Goal: Information Seeking & Learning: Learn about a topic

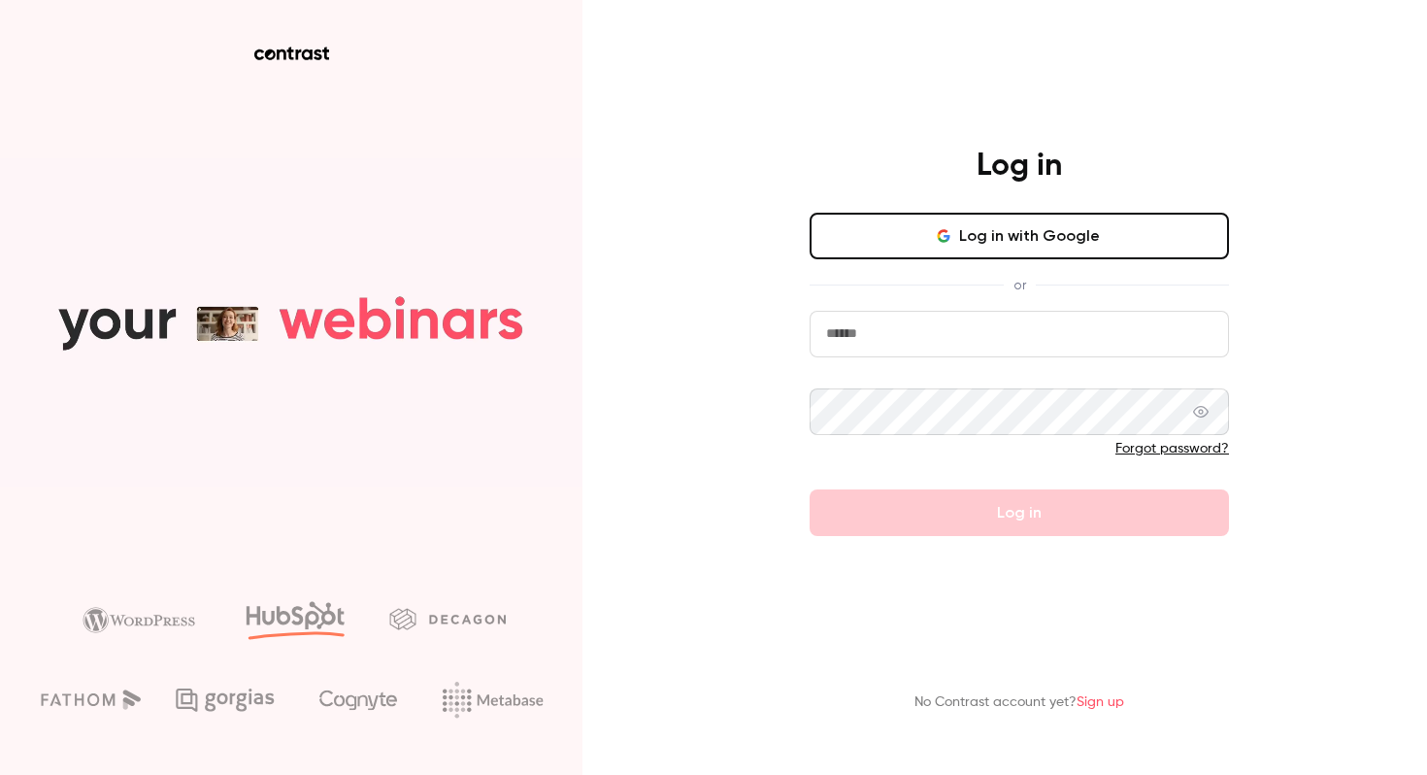
click at [1025, 233] on button "Log in with Google" at bounding box center [1019, 236] width 419 height 47
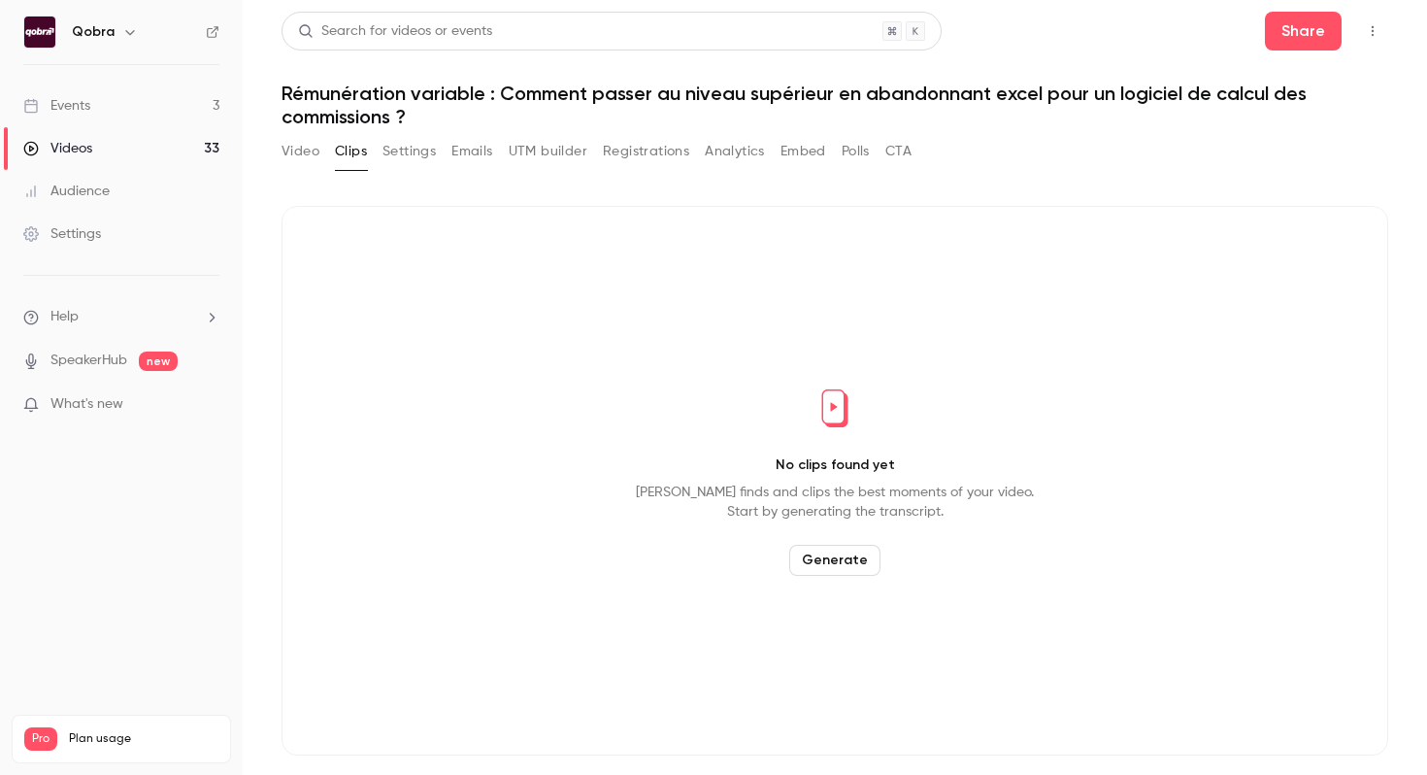
click at [212, 108] on link "Events 3" at bounding box center [121, 105] width 243 height 43
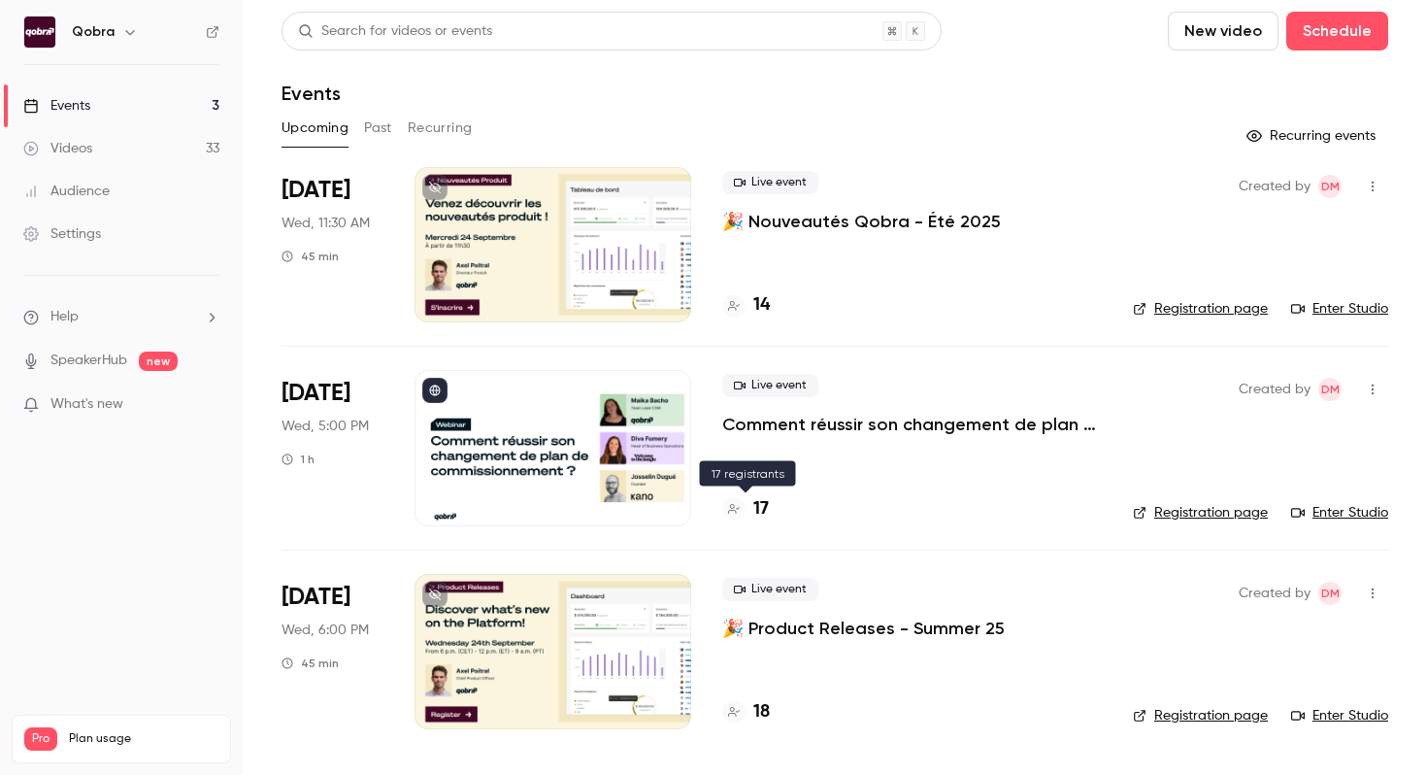
click at [766, 515] on h4 "17" at bounding box center [761, 509] width 16 height 26
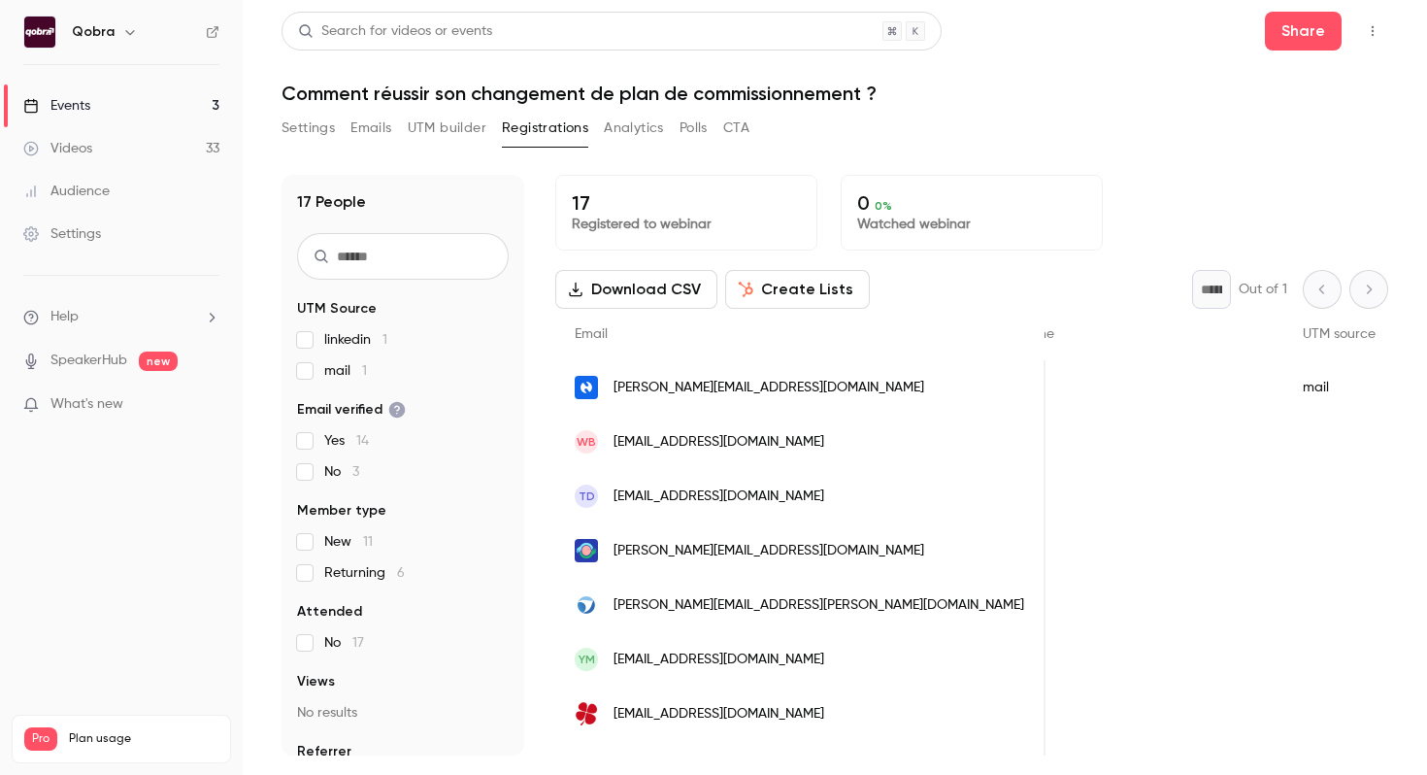
scroll to position [0, 750]
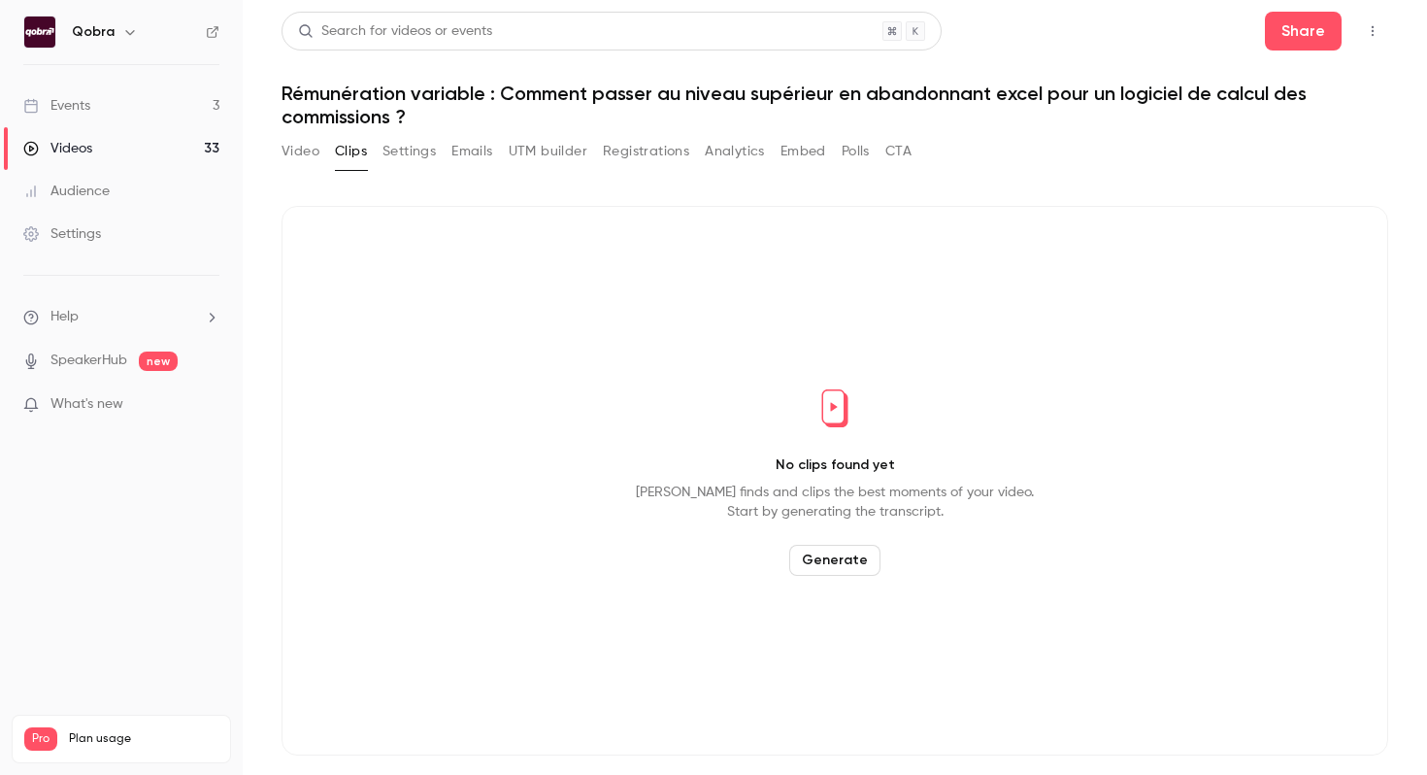
click at [132, 104] on link "Events 3" at bounding box center [121, 105] width 243 height 43
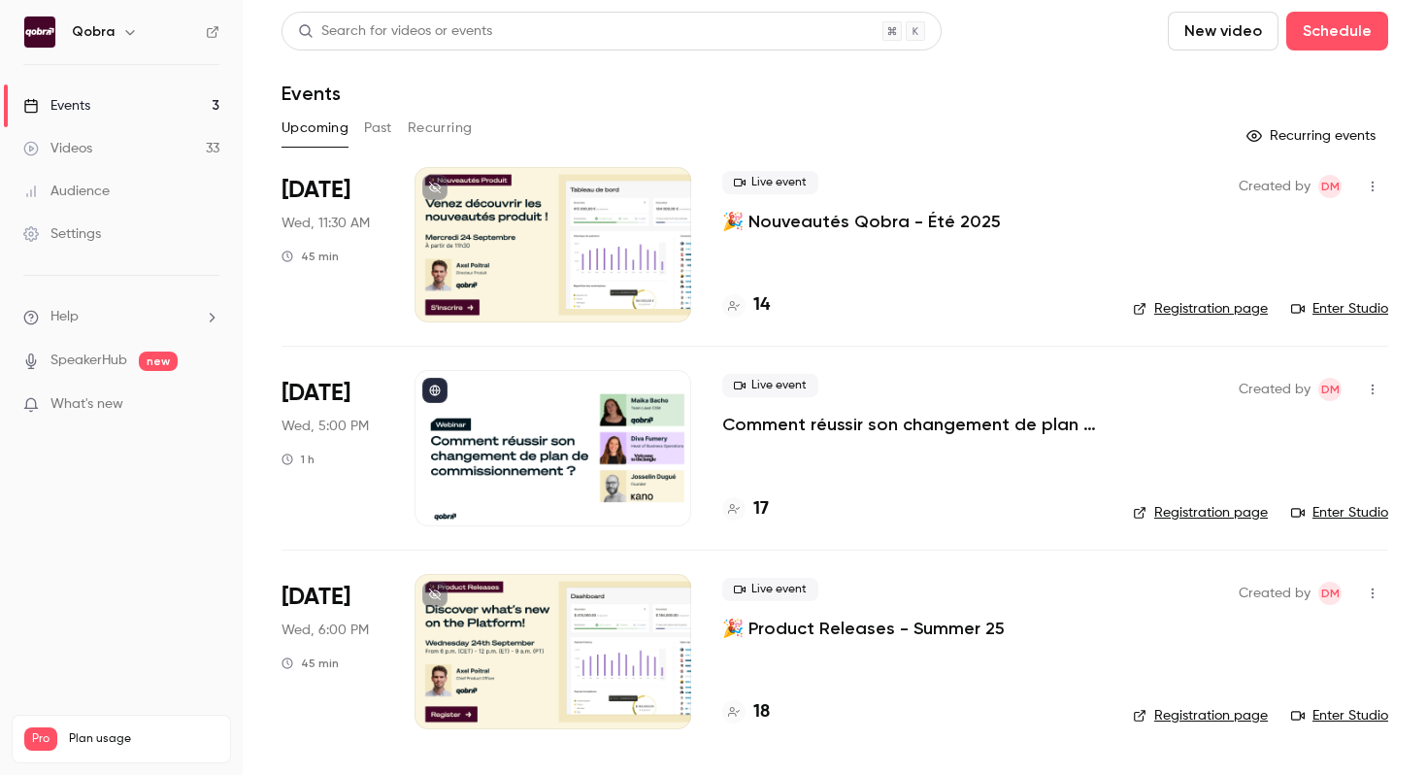
click at [771, 505] on div "17" at bounding box center [912, 509] width 380 height 26
